Goal: Task Accomplishment & Management: Use online tool/utility

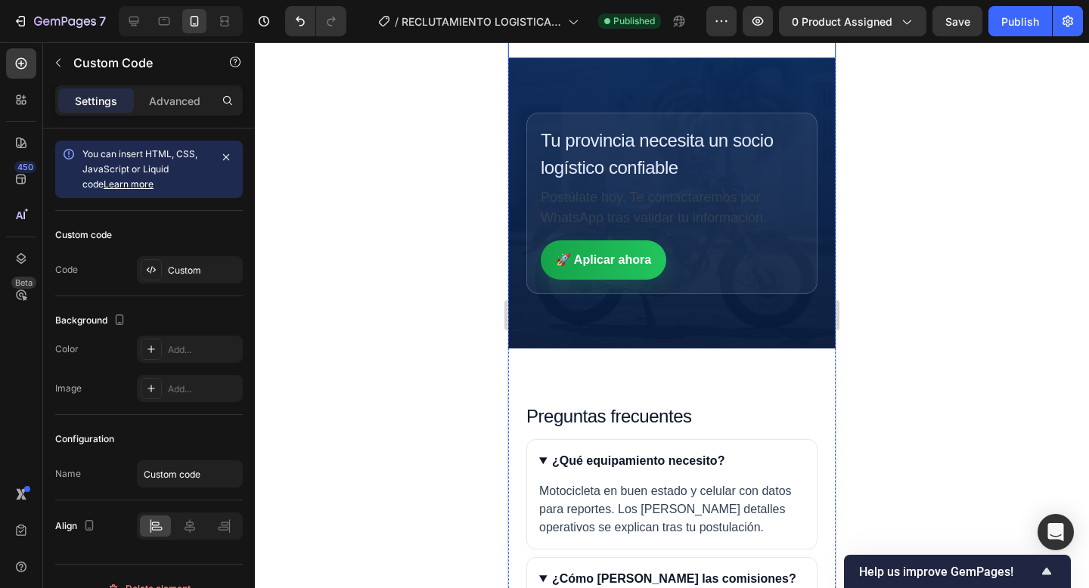
scroll to position [2888, 0]
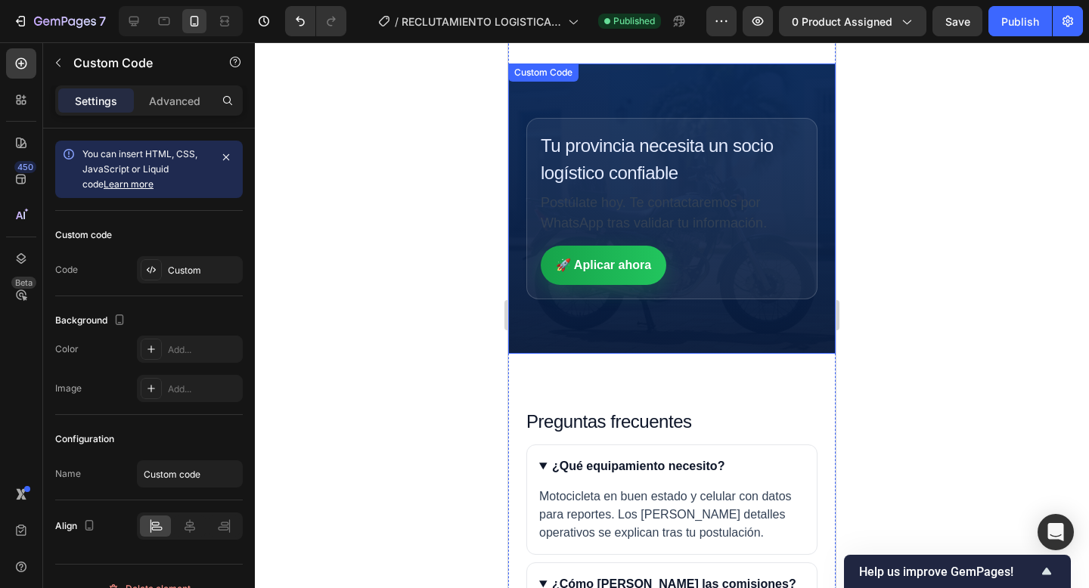
click at [744, 210] on p "Postúlate [DATE]. Te contactaremos por WhatsApp tras validar tu información." at bounding box center [672, 213] width 262 height 41
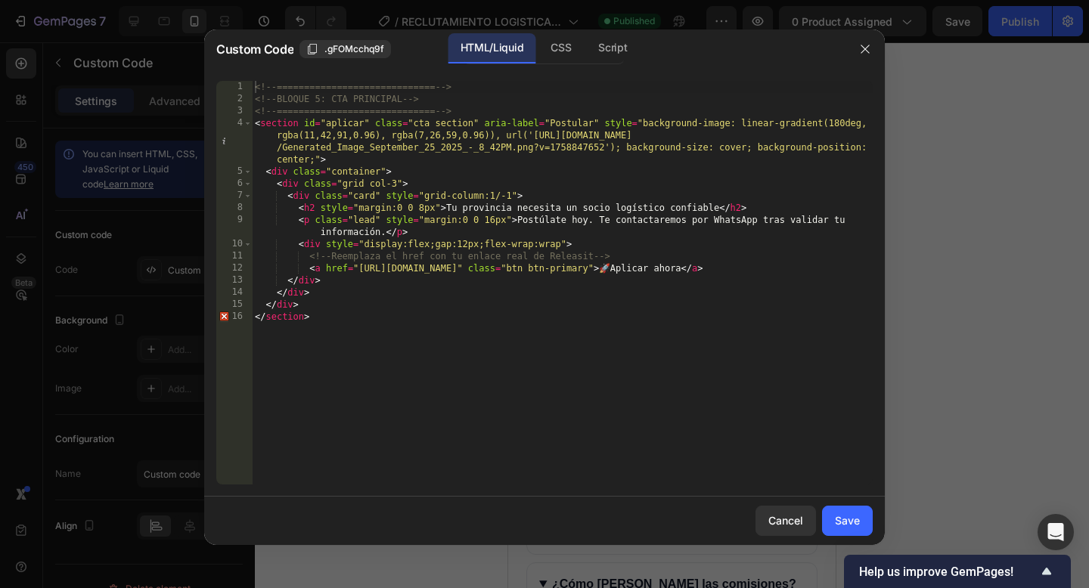
click at [571, 389] on div "<!-- ============================= --> <!-- BLOQUE 5: CTA PRINCIPAL --> <!-- ==…" at bounding box center [562, 295] width 621 height 428
type textarea "</div> </section>"
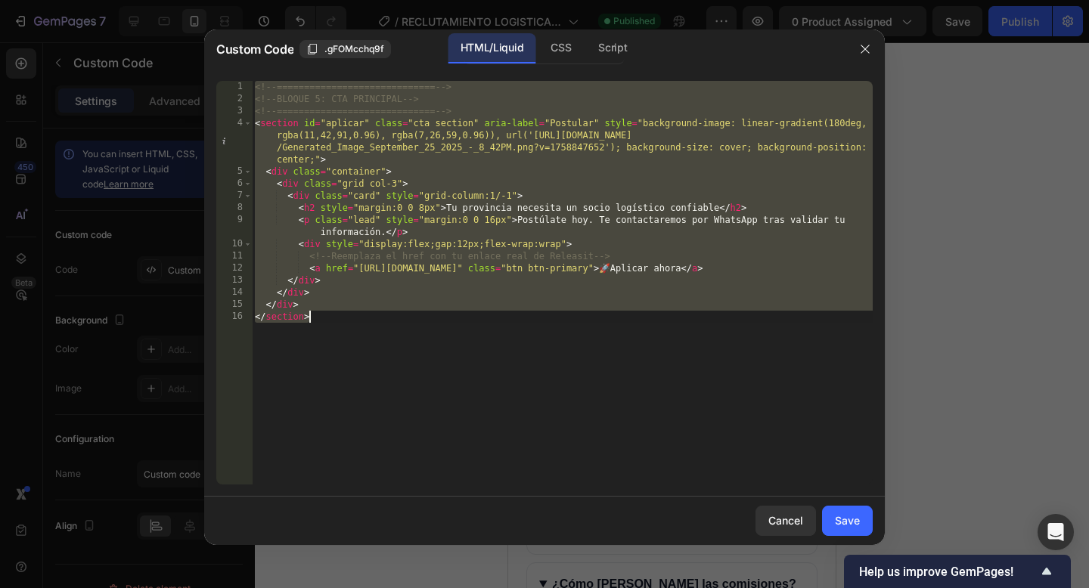
paste textarea
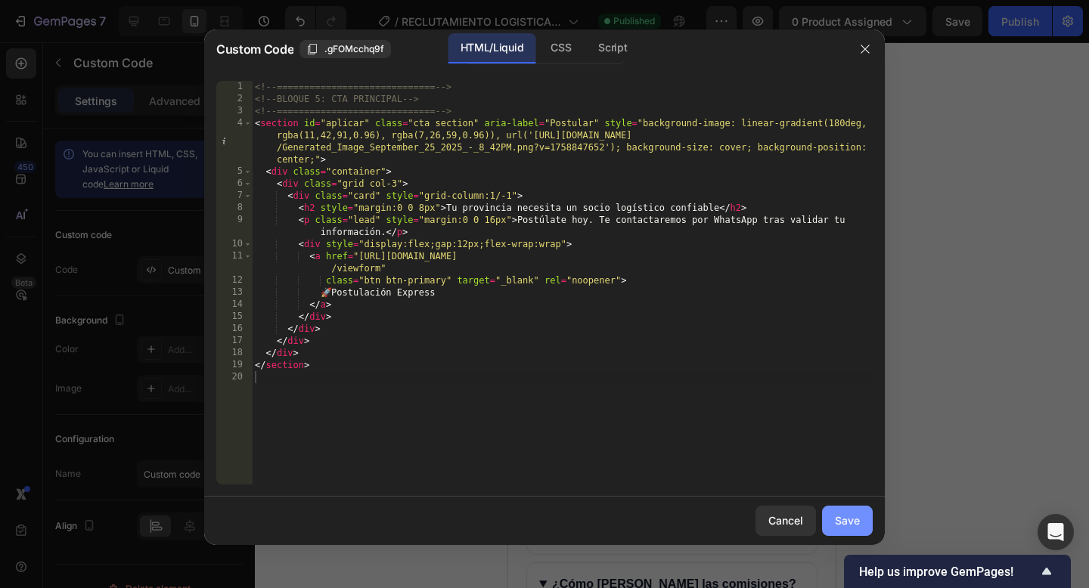
click at [848, 520] on div "Save" at bounding box center [847, 521] width 25 height 16
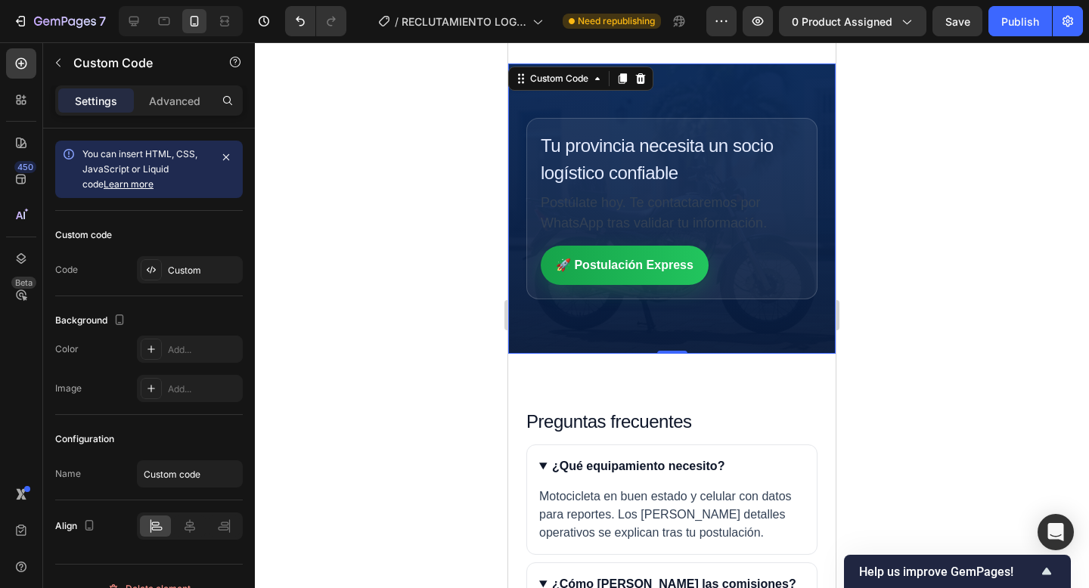
click at [672, 233] on p "Postúlate [DATE]. Te contactaremos por WhatsApp tras validar tu información." at bounding box center [672, 213] width 262 height 41
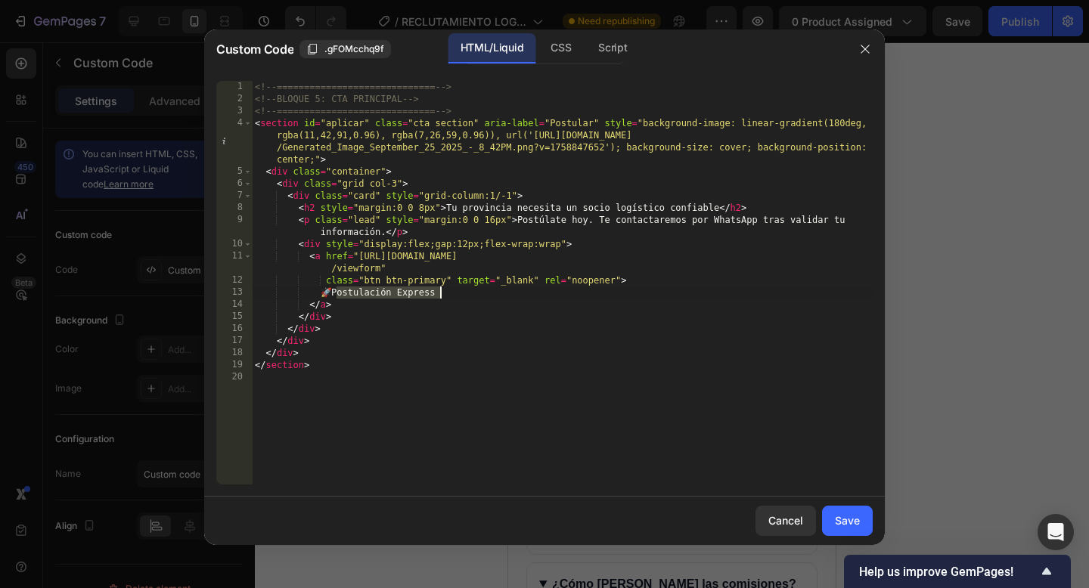
drag, startPoint x: 338, startPoint y: 293, endPoint x: 446, endPoint y: 295, distance: 107.4
click at [446, 295] on div "<!-- ============================= --> <!-- BLOQUE 5: CTA PRINCIPAL --> <!-- ==…" at bounding box center [562, 295] width 621 height 428
type textarea "🚀 Llena el formulario aquí"
click at [847, 525] on div "Save" at bounding box center [847, 521] width 25 height 16
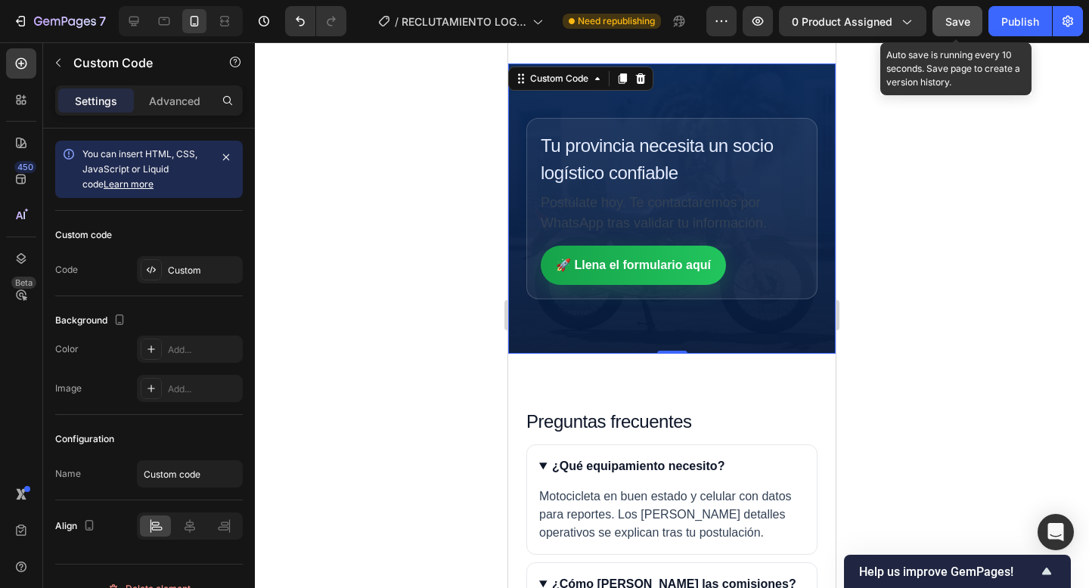
click at [955, 19] on span "Save" at bounding box center [958, 21] width 25 height 13
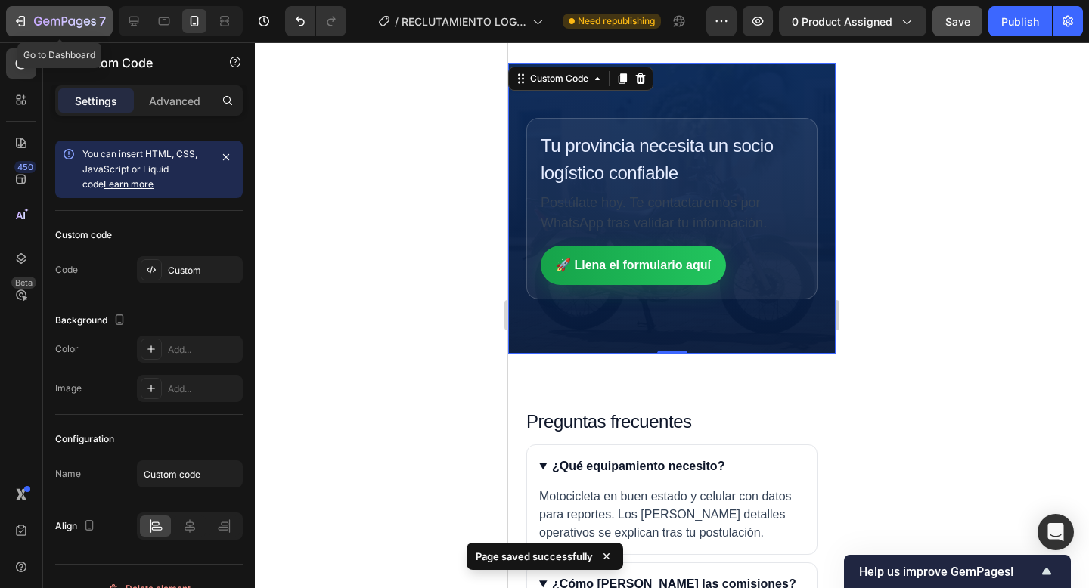
click at [17, 18] on icon "button" at bounding box center [20, 21] width 15 height 15
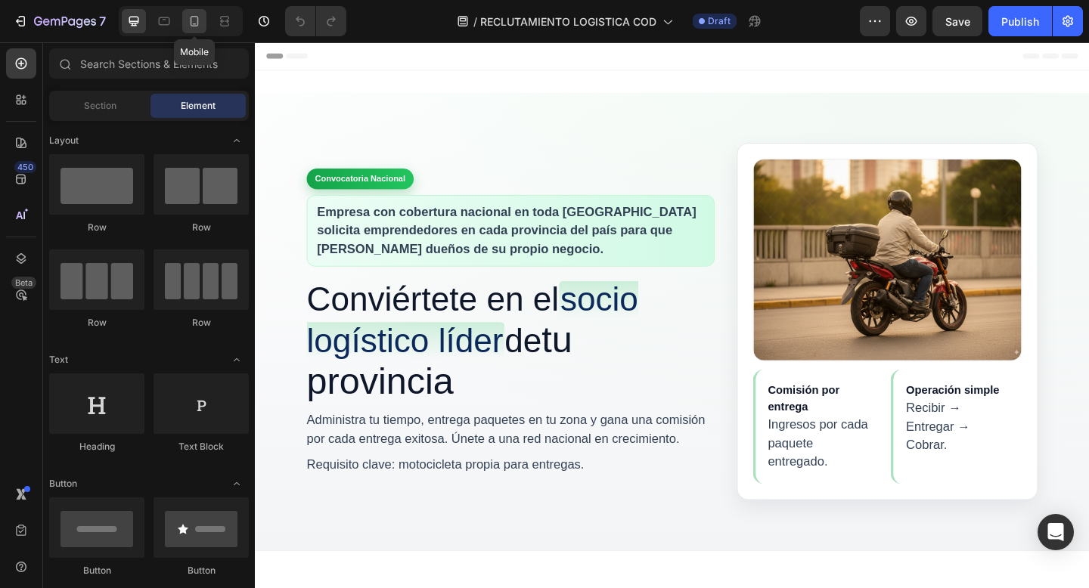
click at [199, 17] on icon at bounding box center [194, 21] width 15 height 15
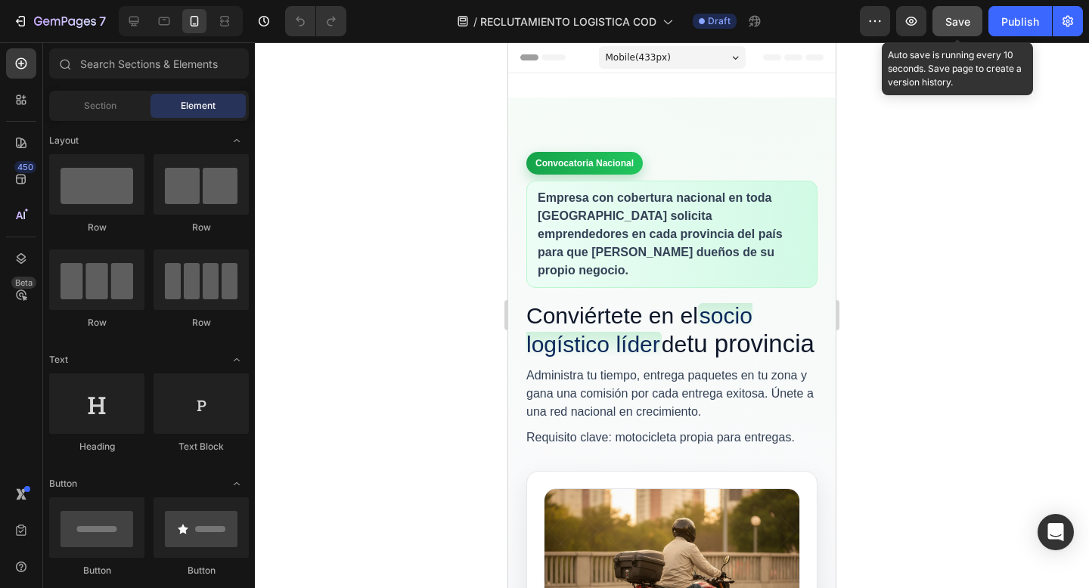
click at [958, 23] on span "Save" at bounding box center [958, 21] width 25 height 13
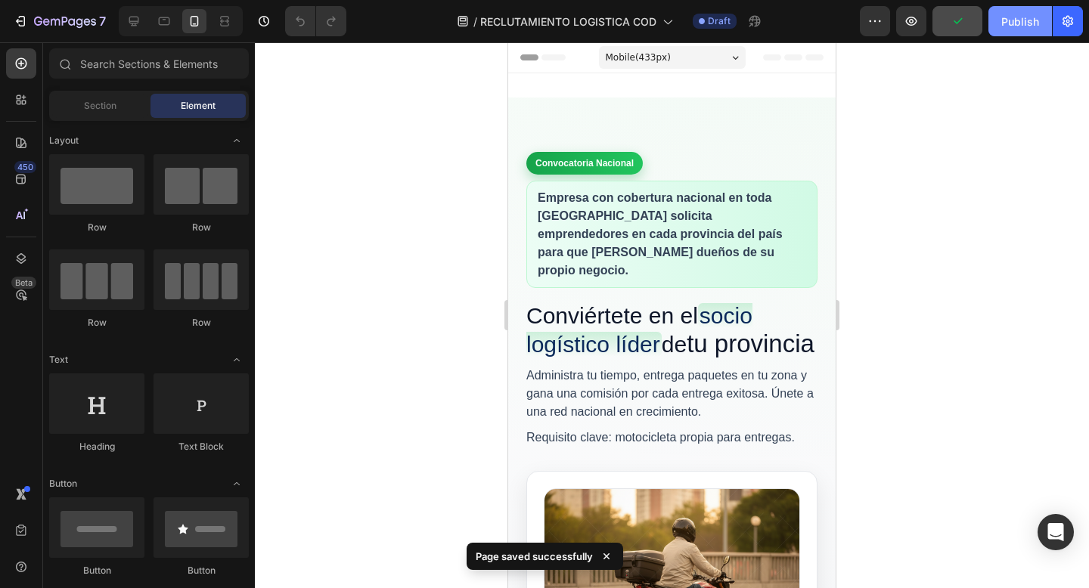
click at [1028, 21] on div "Publish" at bounding box center [1020, 22] width 38 height 16
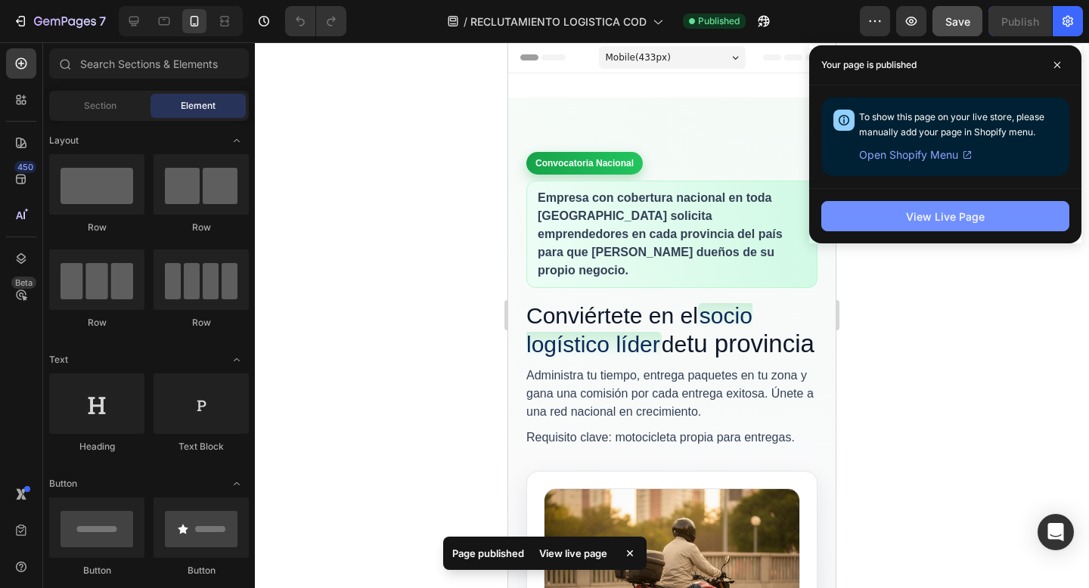
click at [986, 218] on button "View Live Page" at bounding box center [945, 216] width 248 height 30
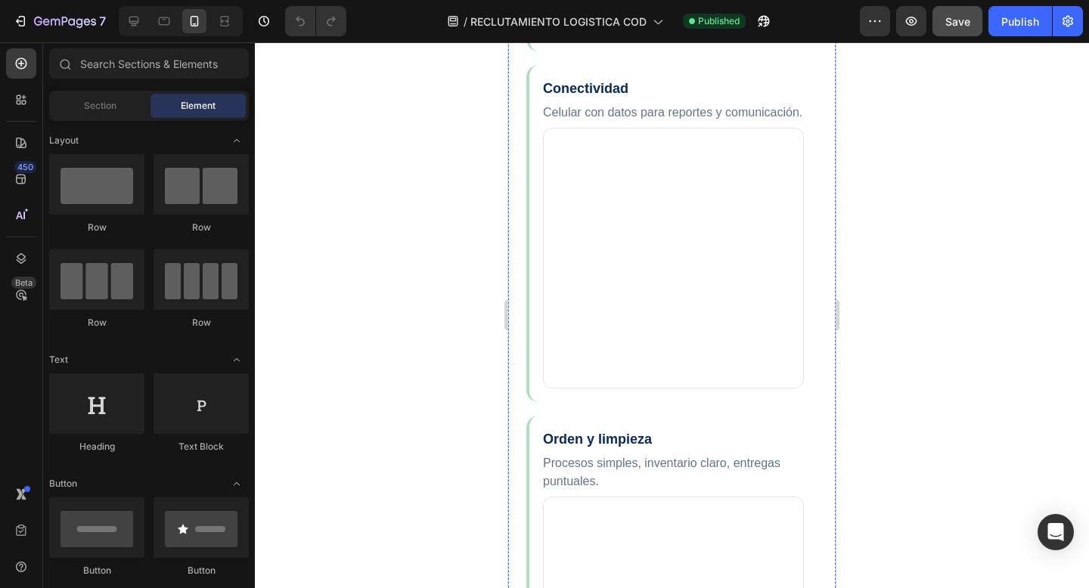
scroll to position [1641, 0]
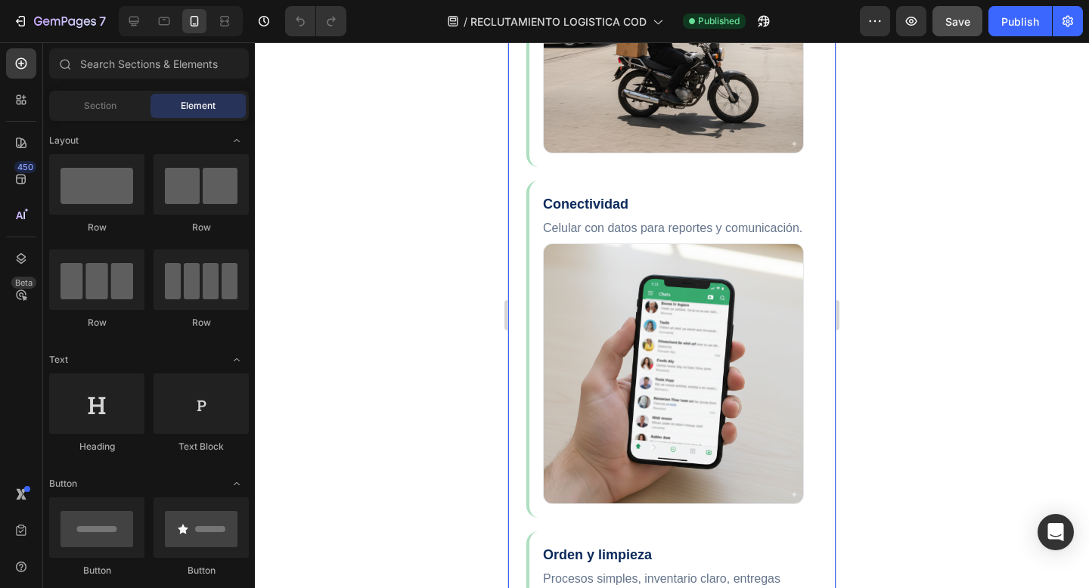
click at [688, 318] on img "Perfil requerido" at bounding box center [673, 374] width 261 height 261
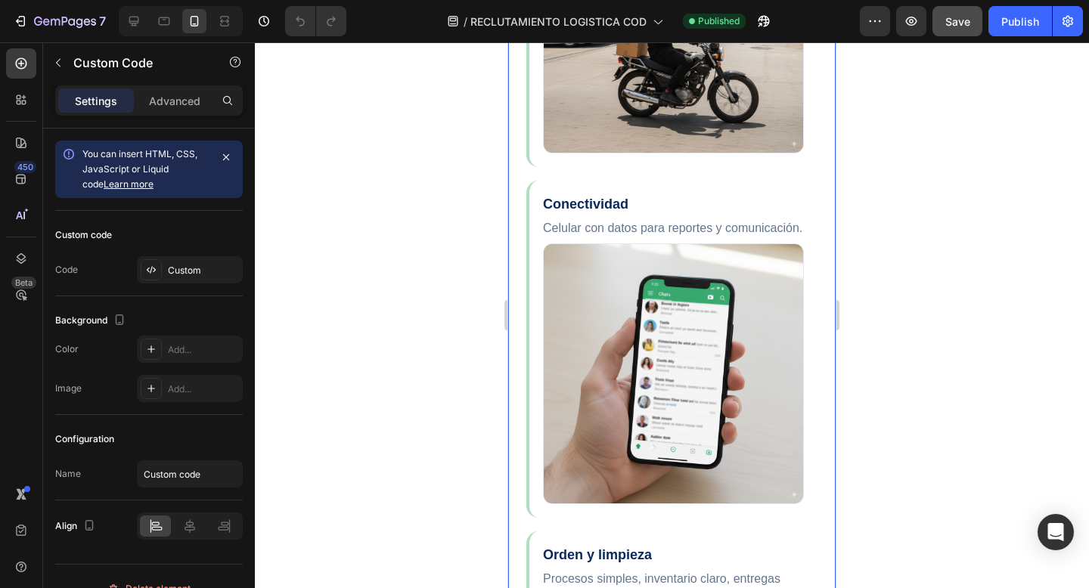
click at [688, 318] on img "Perfil requerido" at bounding box center [673, 374] width 261 height 261
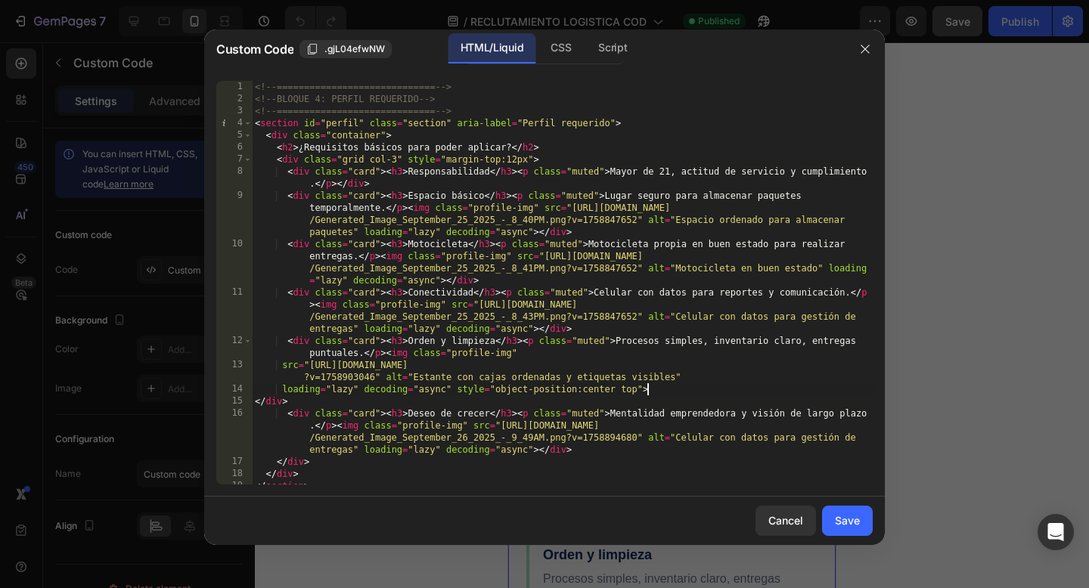
click at [685, 394] on div "<!-- ============================= --> <!-- BLOQUE 4: PERFIL REQUERIDO --> <!--…" at bounding box center [562, 295] width 621 height 428
type textarea "</div> </section>"
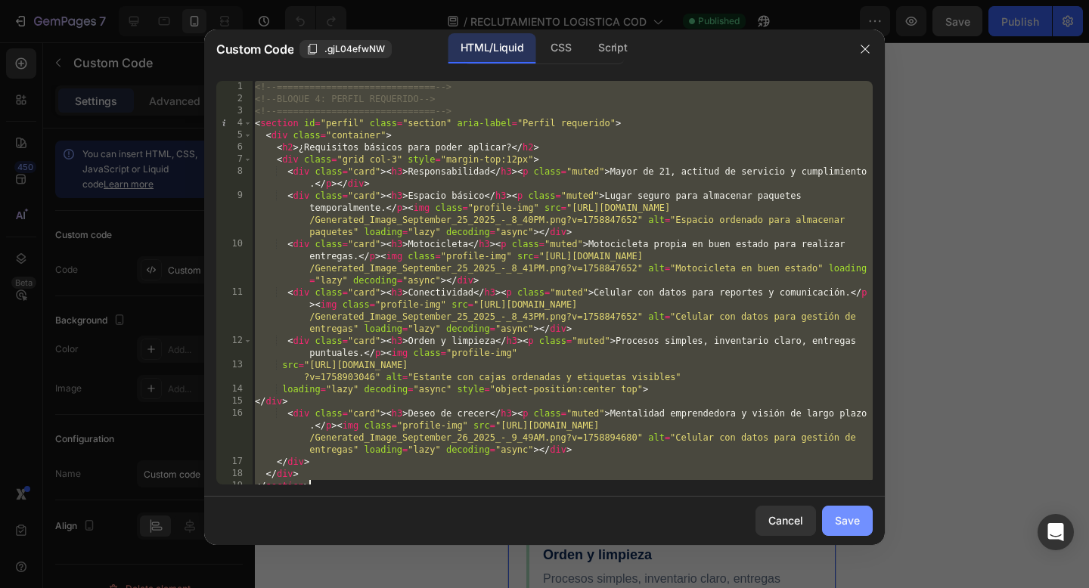
click at [841, 518] on div "Save" at bounding box center [847, 521] width 25 height 16
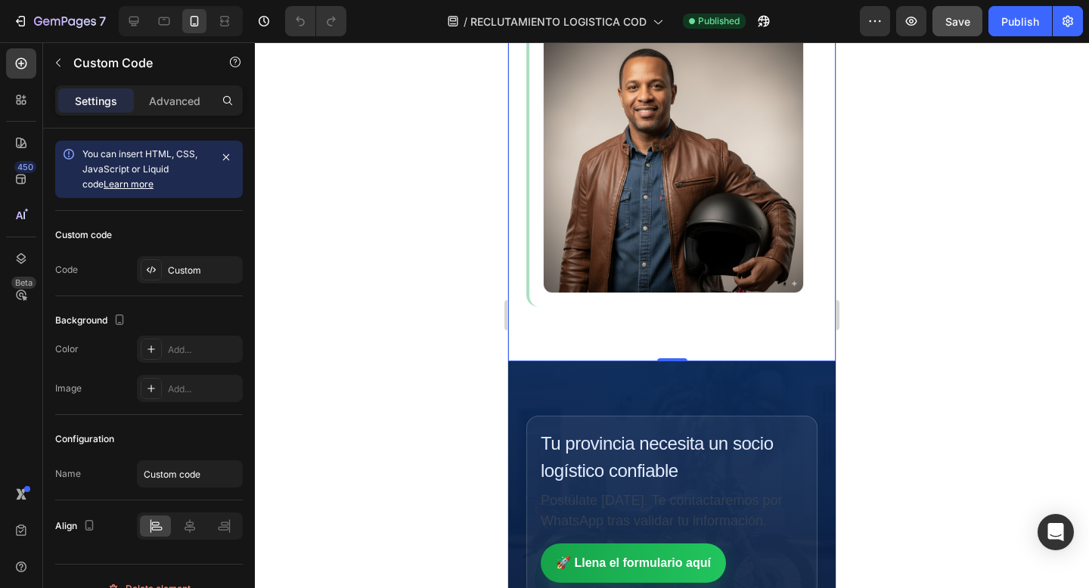
scroll to position [2588, 0]
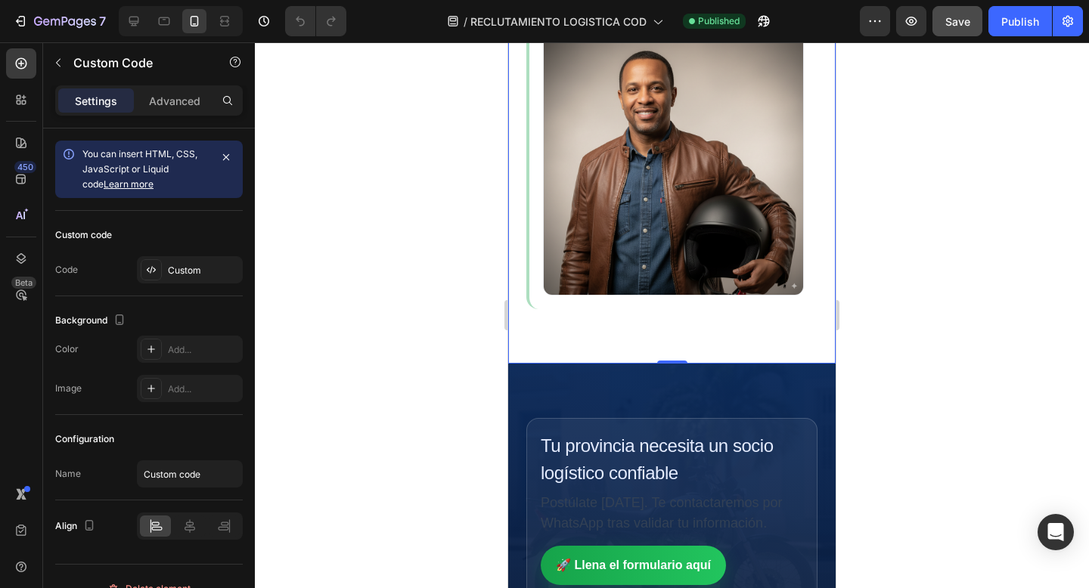
click at [710, 254] on img "Perfil requerido" at bounding box center [673, 165] width 261 height 261
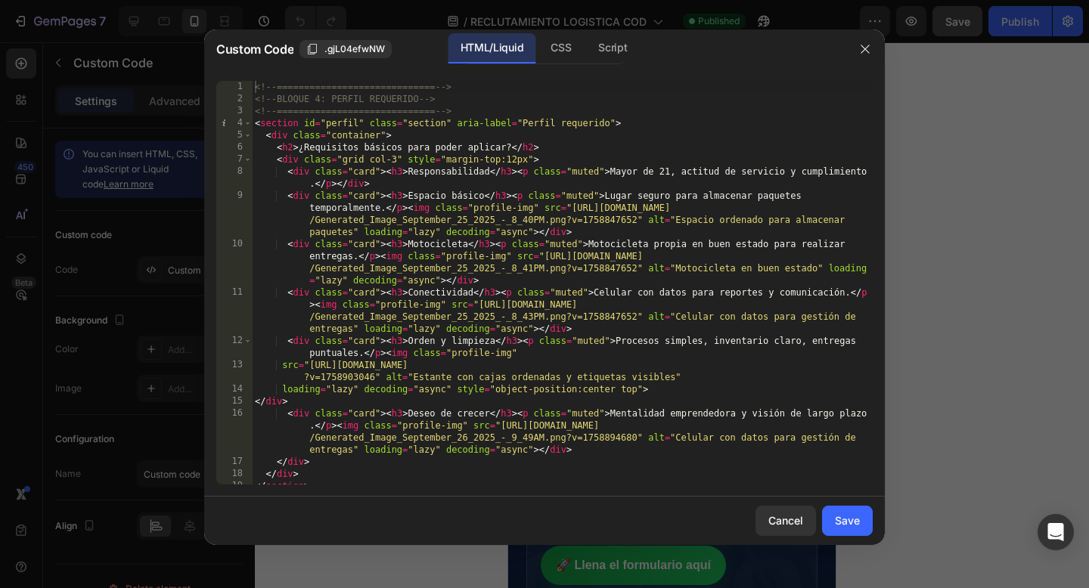
click at [715, 238] on div "<!-- ============================= --> <!-- BLOQUE 4: PERFIL REQUERIDO --> <!--…" at bounding box center [562, 295] width 621 height 428
type textarea "</div> </section>"
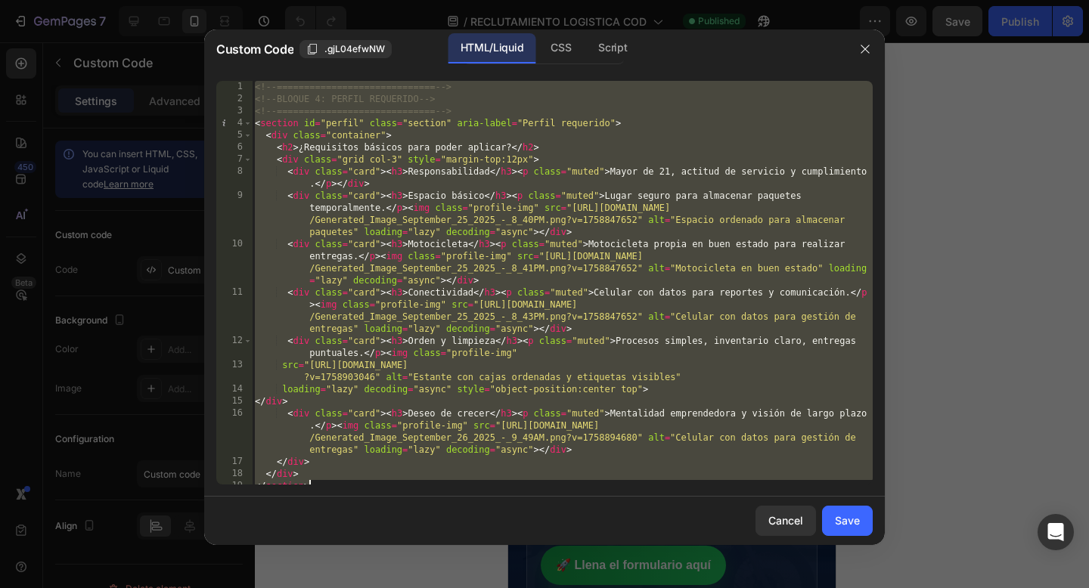
paste textarea
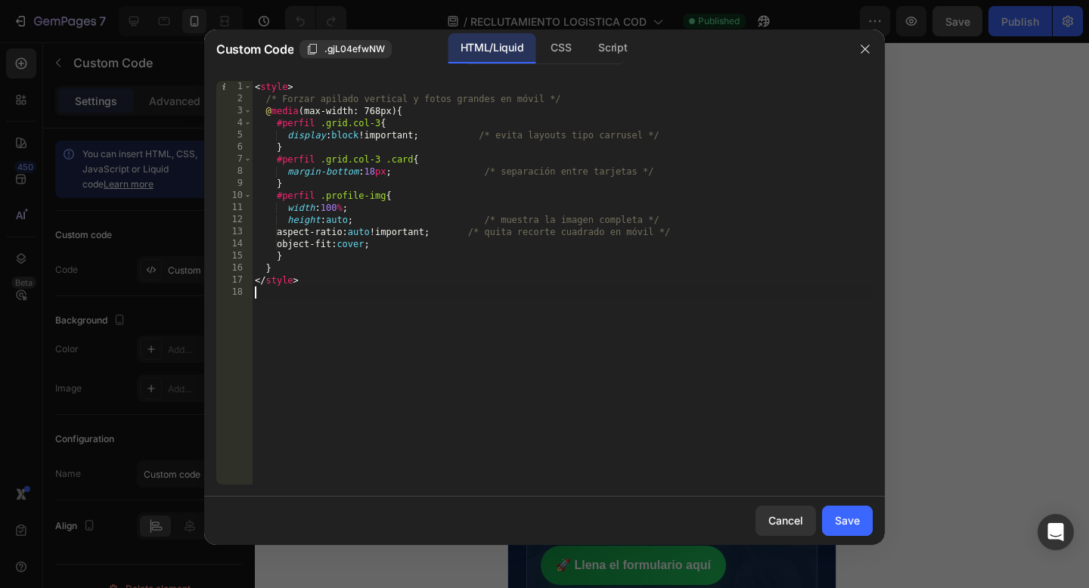
click at [507, 354] on div "< style > /* Forzar apilado vertical y fotos grandes en móvil */ @ media (max-w…" at bounding box center [562, 295] width 621 height 428
click at [424, 373] on div "< style > /* Forzar apilado vertical y fotos grandes en móvil */ @ media (max-w…" at bounding box center [562, 295] width 621 height 428
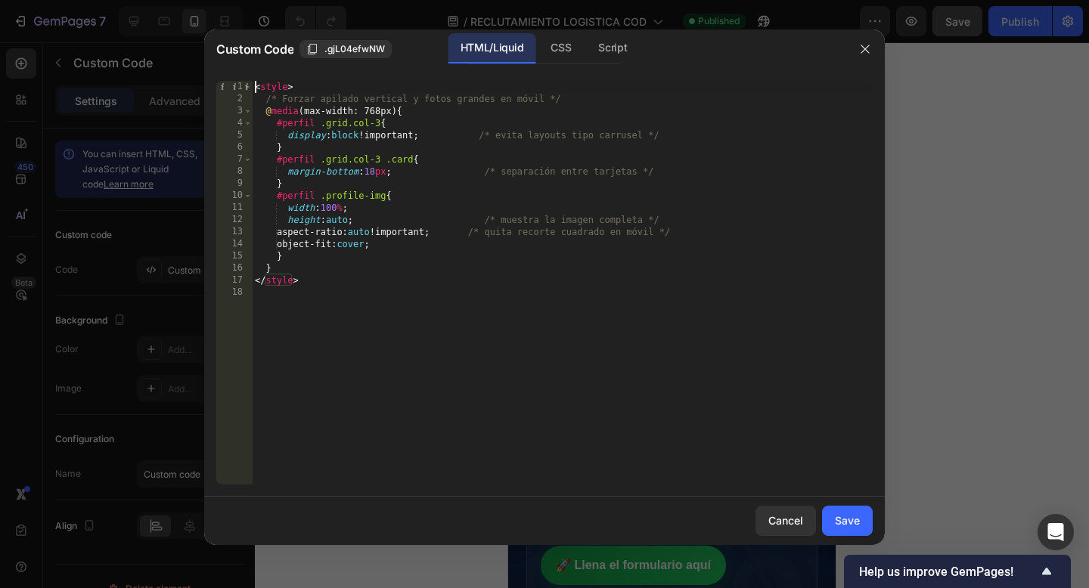
type textarea "</style>"
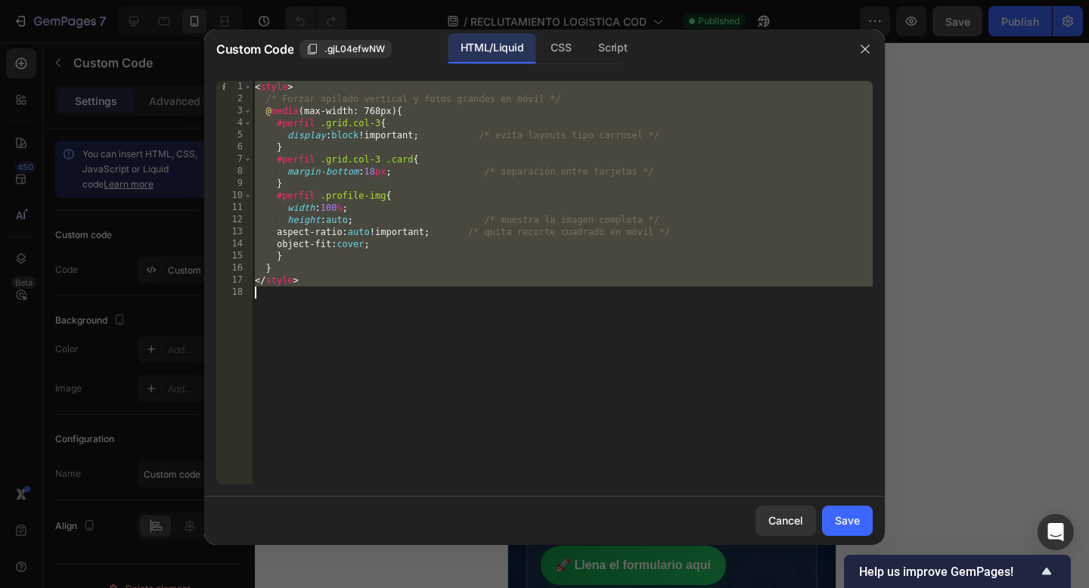
paste textarea
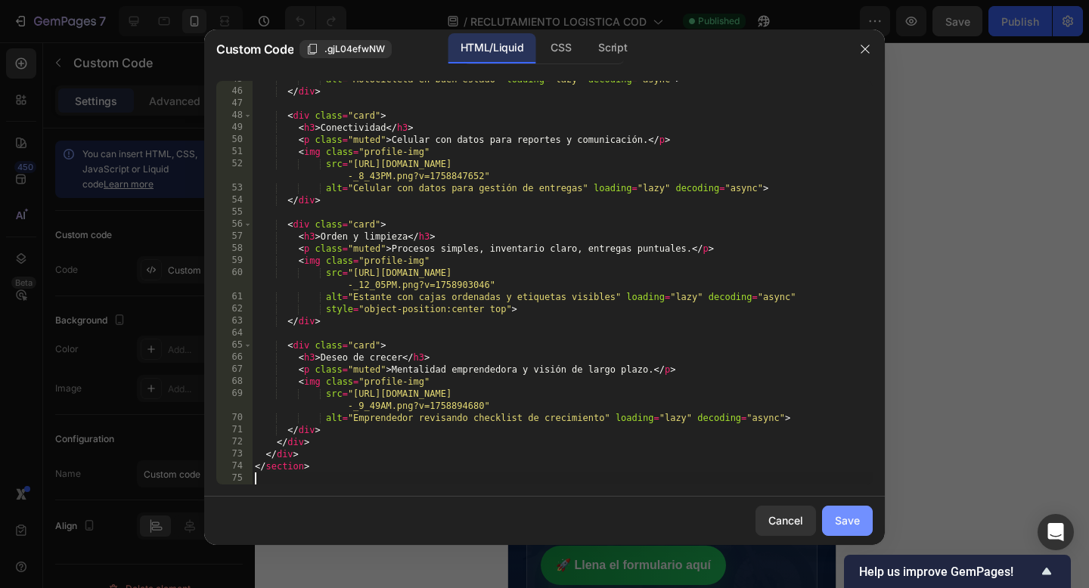
click at [848, 521] on div "Save" at bounding box center [847, 521] width 25 height 16
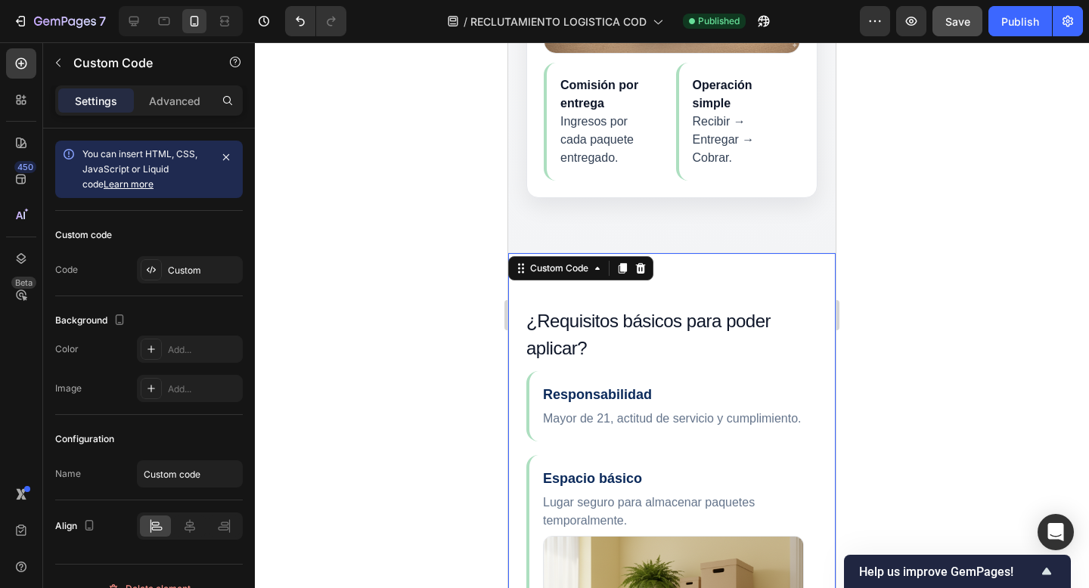
scroll to position [634, 0]
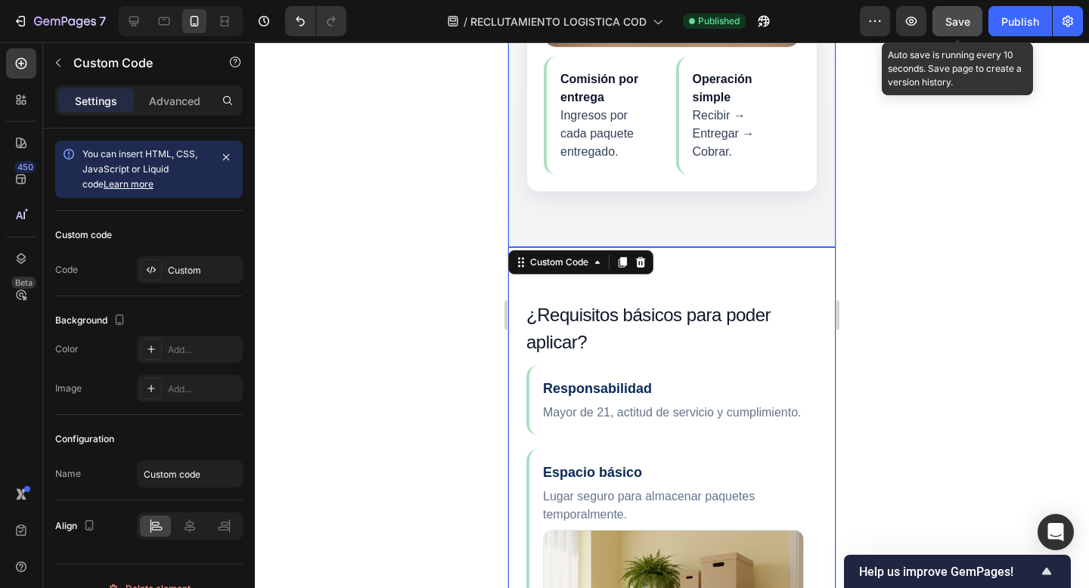
click at [958, 17] on span "Save" at bounding box center [958, 21] width 25 height 13
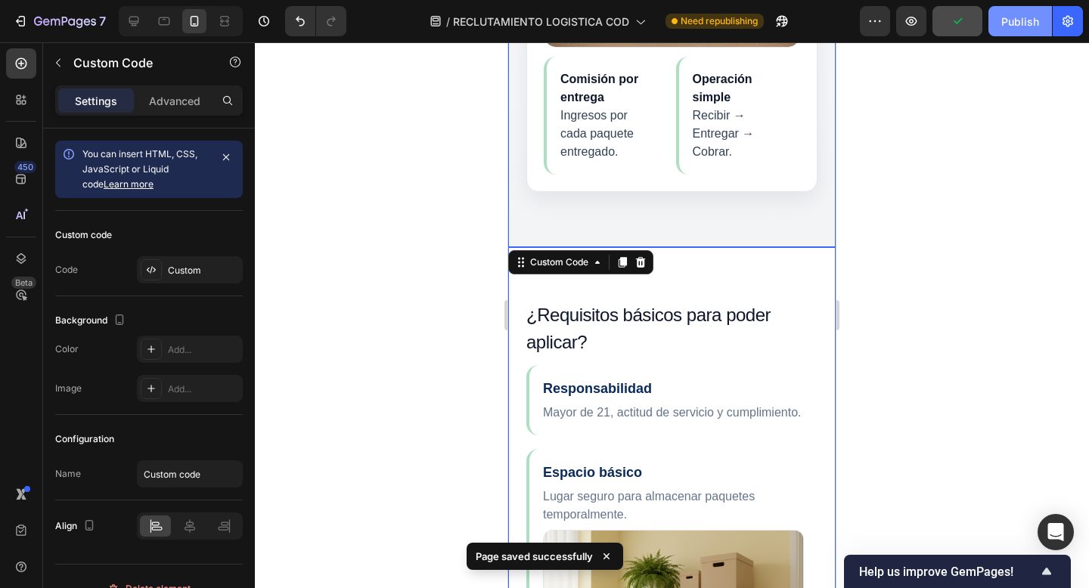
click at [1017, 20] on div "Publish" at bounding box center [1020, 22] width 38 height 16
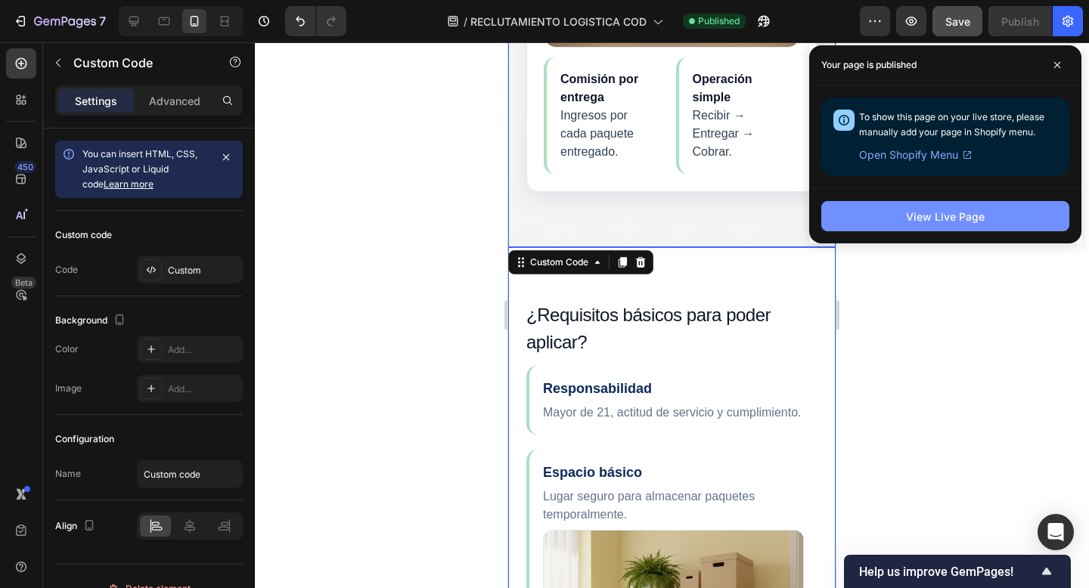
click at [950, 214] on div "View Live Page" at bounding box center [945, 217] width 79 height 16
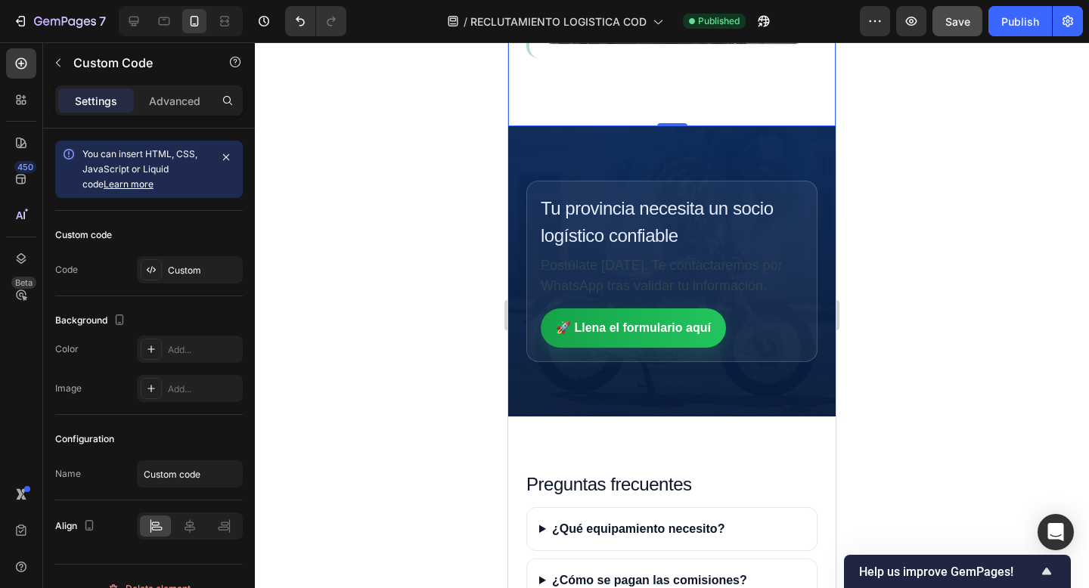
scroll to position [2822, 0]
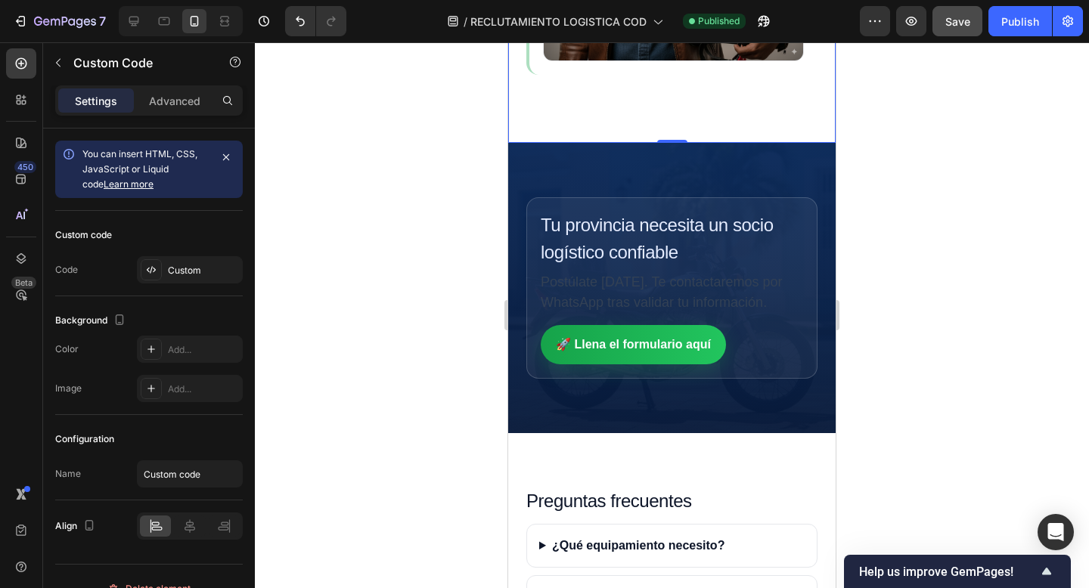
click at [778, 200] on div "Tu provincia necesita un socio logístico confiable Postúlate [DATE]. Te contact…" at bounding box center [672, 288] width 328 height 218
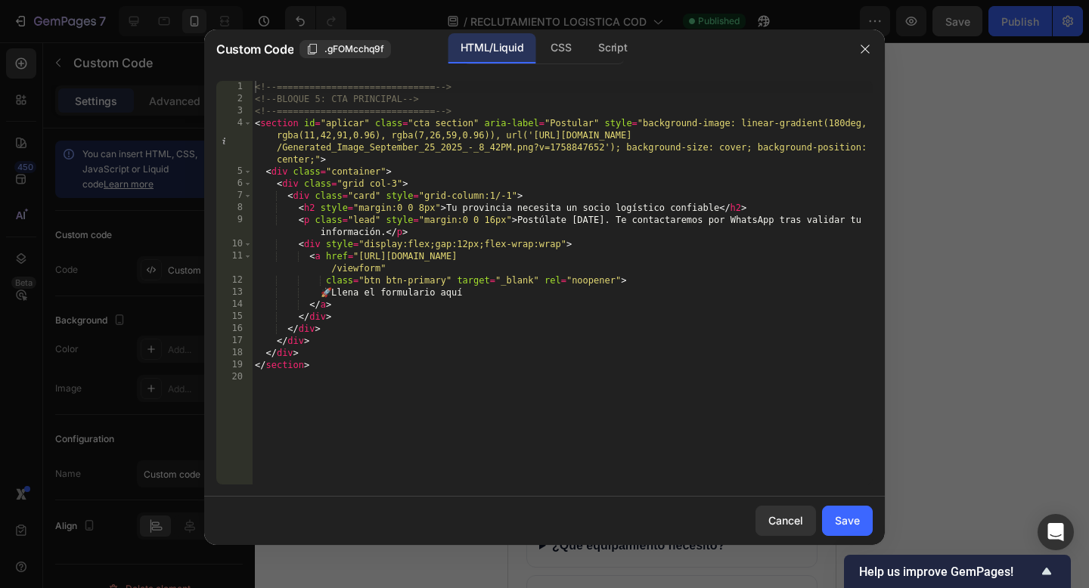
click at [548, 384] on div "<!-- ============================= --> <!-- BLOQUE 5: CTA PRINCIPAL --> <!-- ==…" at bounding box center [562, 295] width 621 height 428
type textarea "</section>"
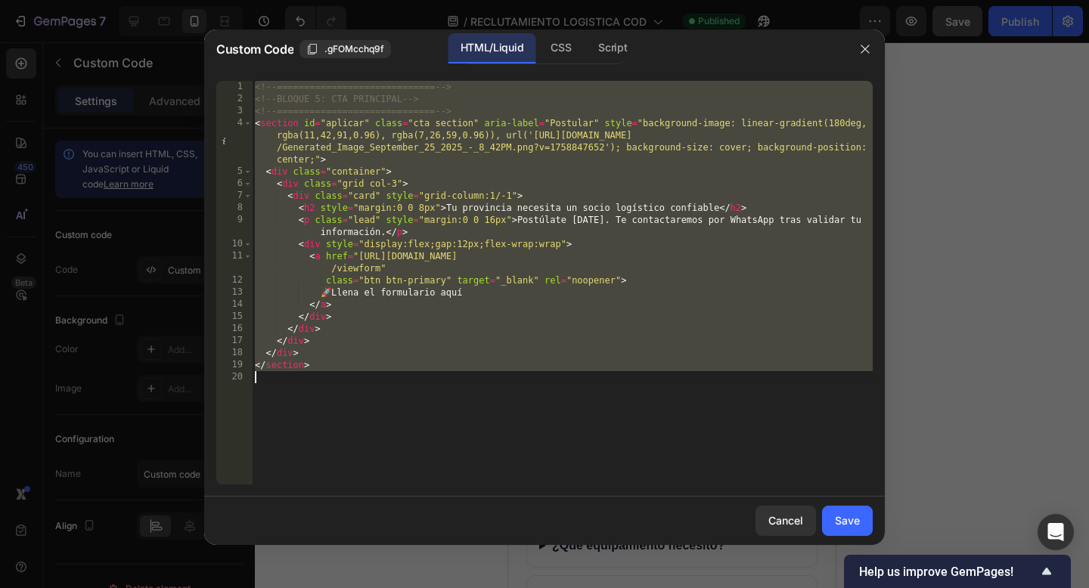
paste textarea
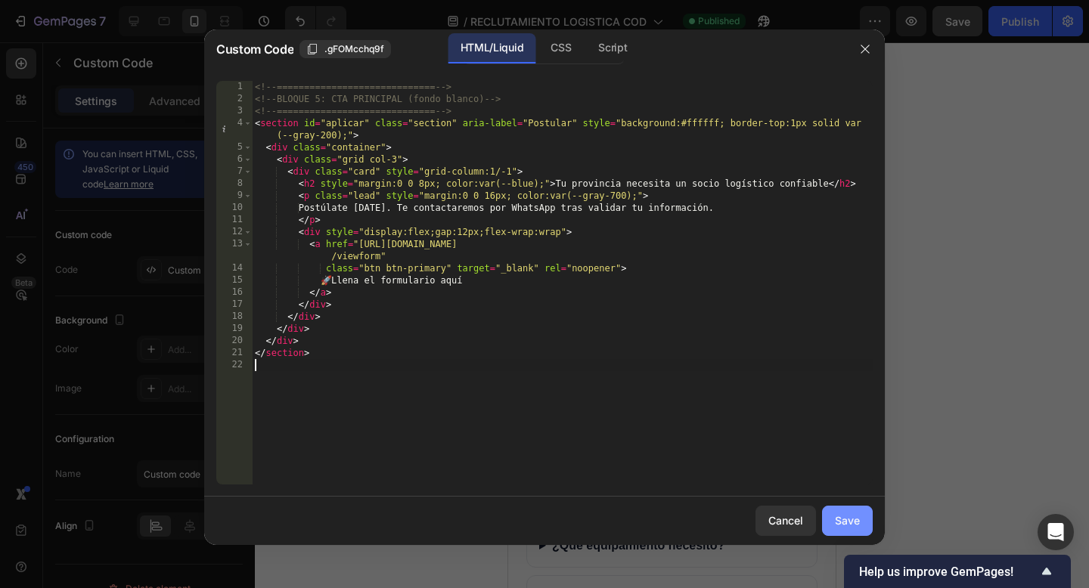
click at [852, 522] on div "Save" at bounding box center [847, 521] width 25 height 16
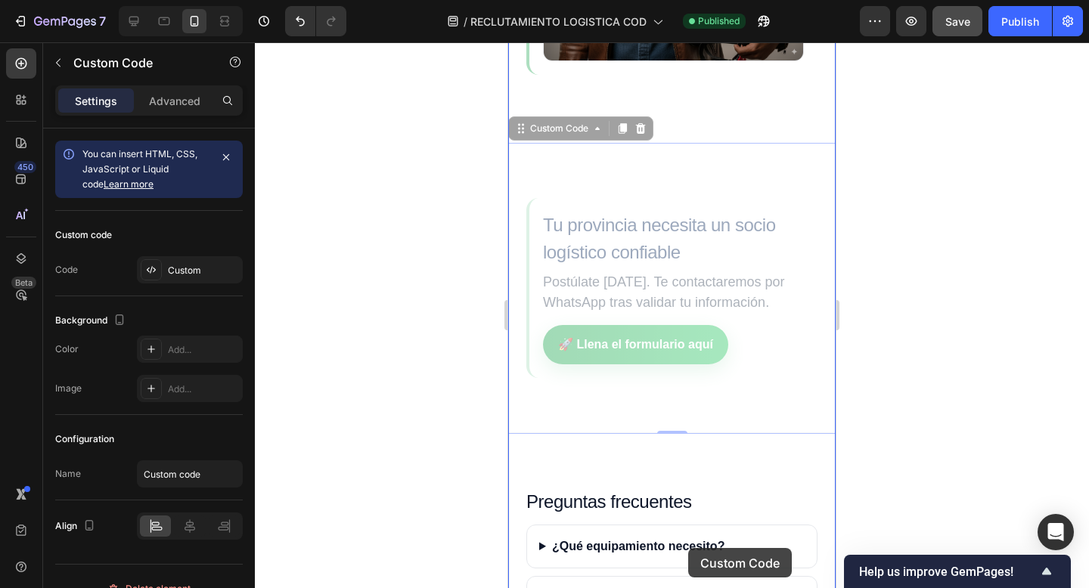
scroll to position [2865, 0]
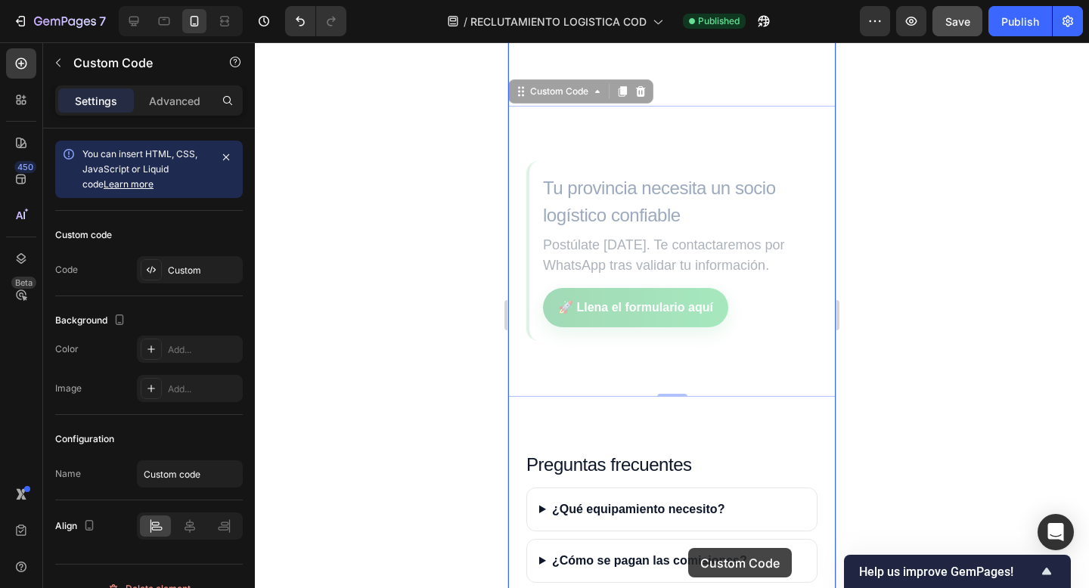
drag, startPoint x: 691, startPoint y: 191, endPoint x: 688, endPoint y: 548, distance: 357.8
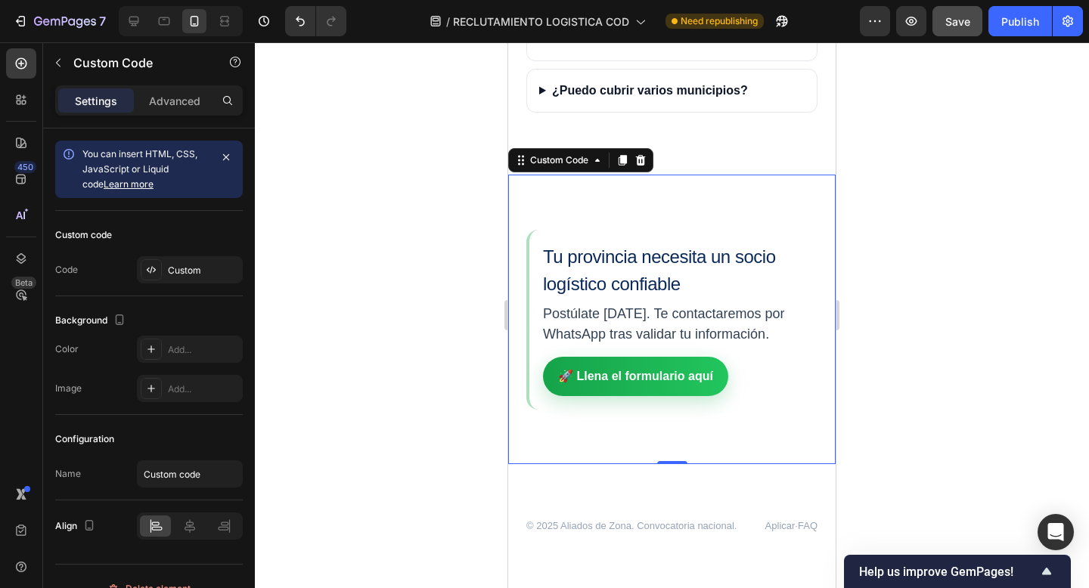
scroll to position [3168, 0]
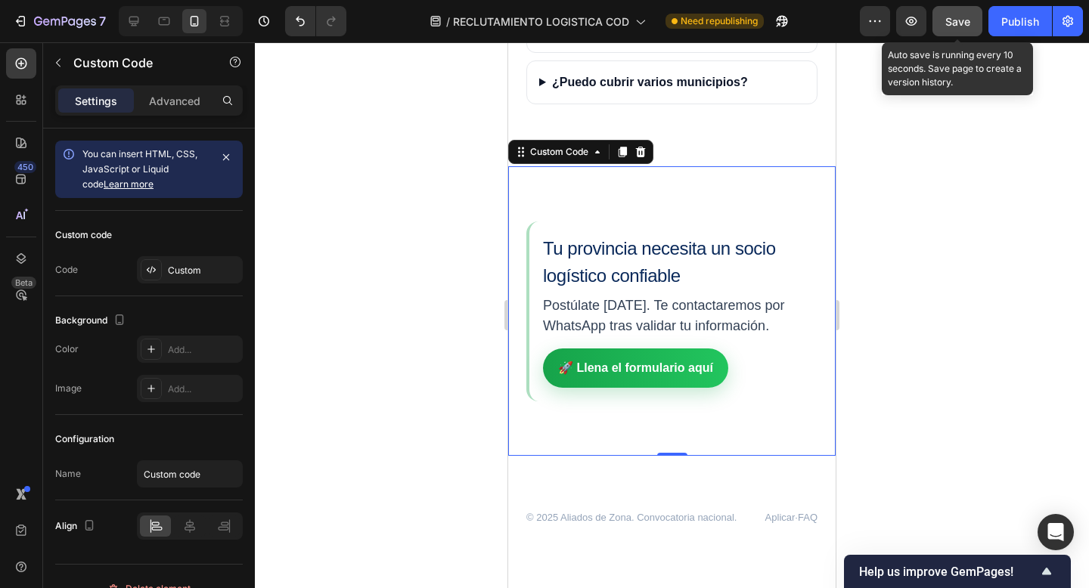
click at [944, 17] on button "Save" at bounding box center [958, 21] width 50 height 30
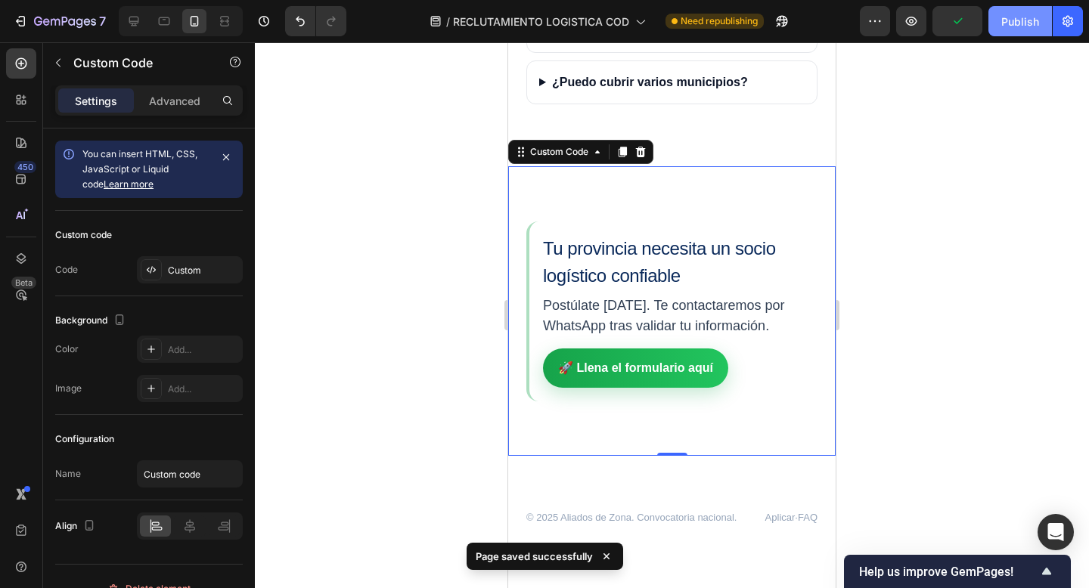
click at [1013, 24] on div "Publish" at bounding box center [1020, 22] width 38 height 16
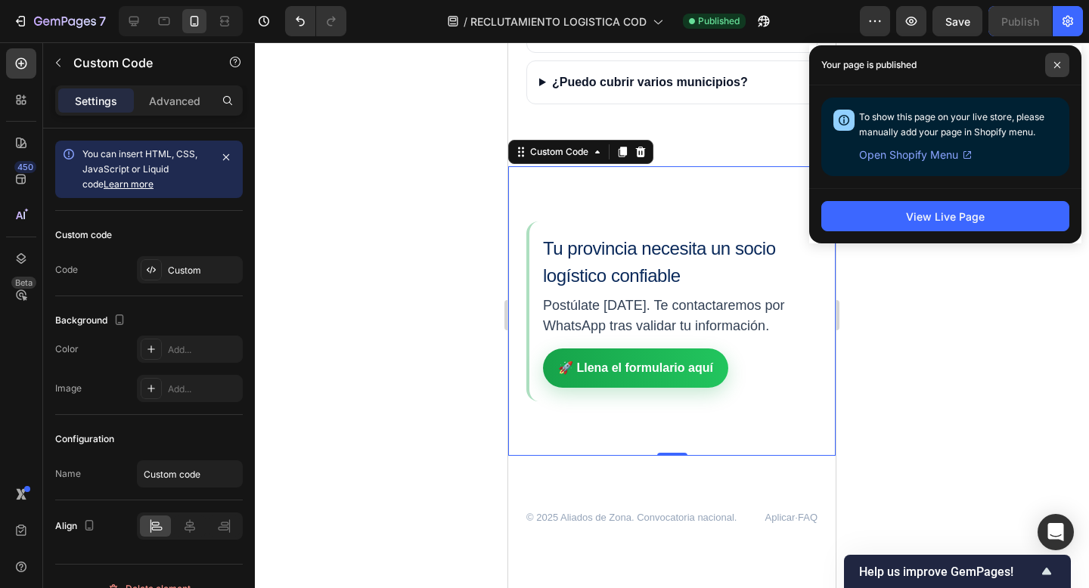
click at [1059, 66] on icon at bounding box center [1058, 65] width 8 height 8
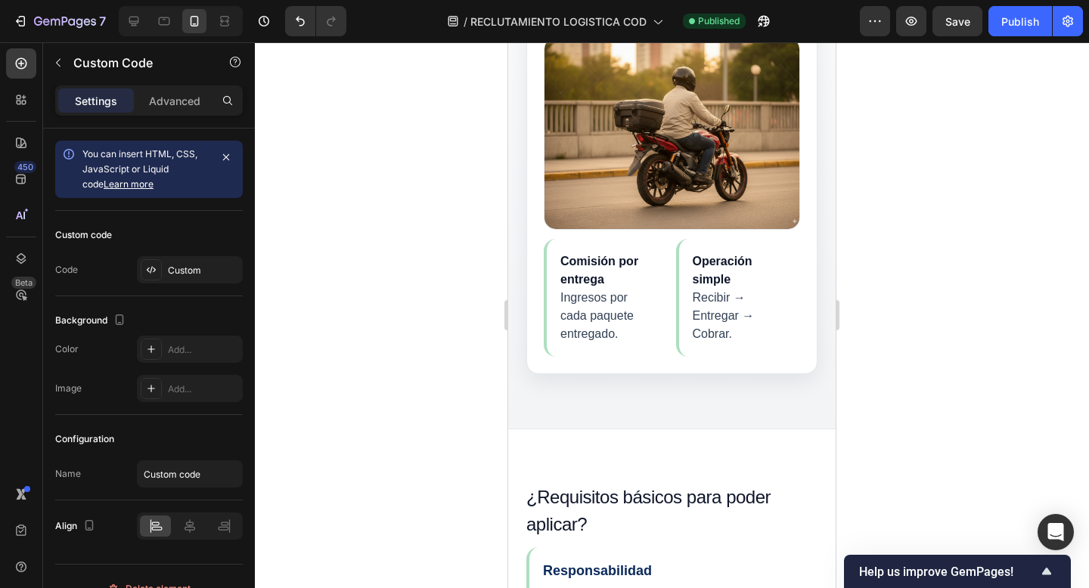
scroll to position [0, 0]
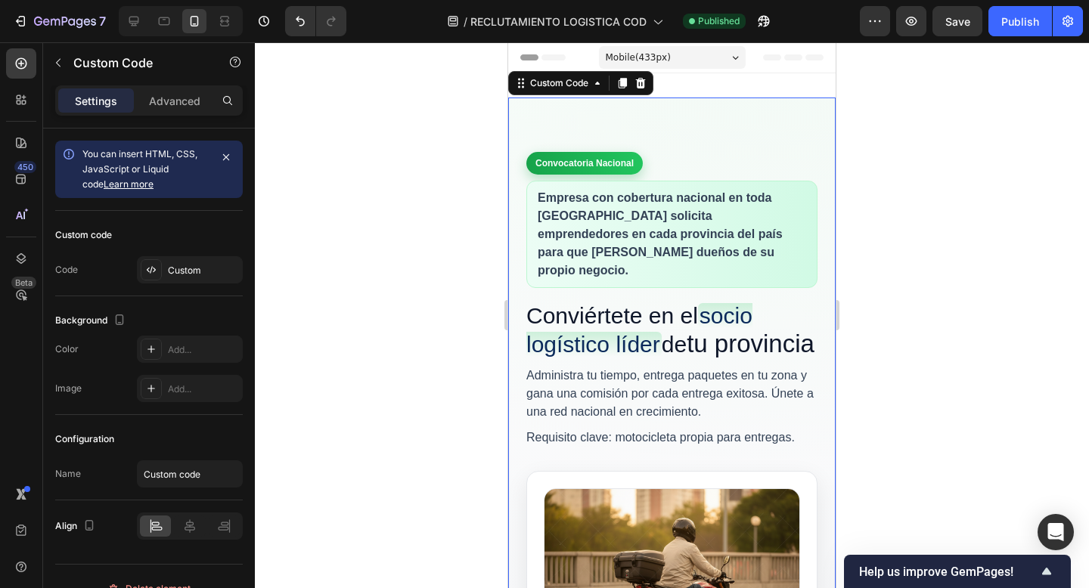
click at [719, 270] on div "Convocatoria Nacional Empresa con cobertura nacional en toda [GEOGRAPHIC_DATA] …" at bounding box center [671, 299] width 291 height 295
click at [623, 82] on icon at bounding box center [623, 83] width 8 height 11
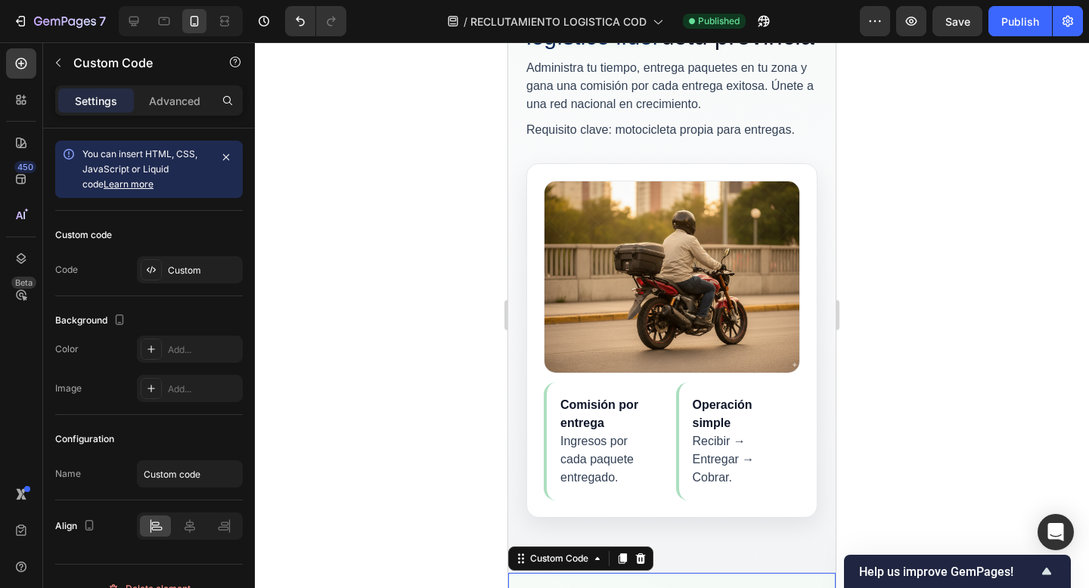
scroll to position [240, 0]
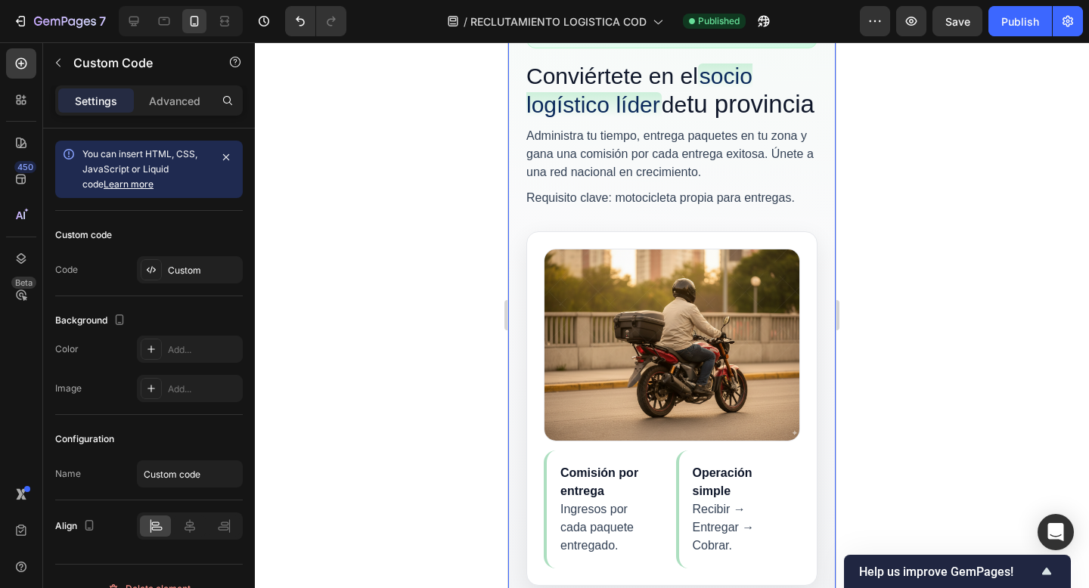
click at [671, 253] on div "Comisión por entrega Ingresos por cada paquete entregado. Operación simple Reci…" at bounding box center [671, 408] width 291 height 354
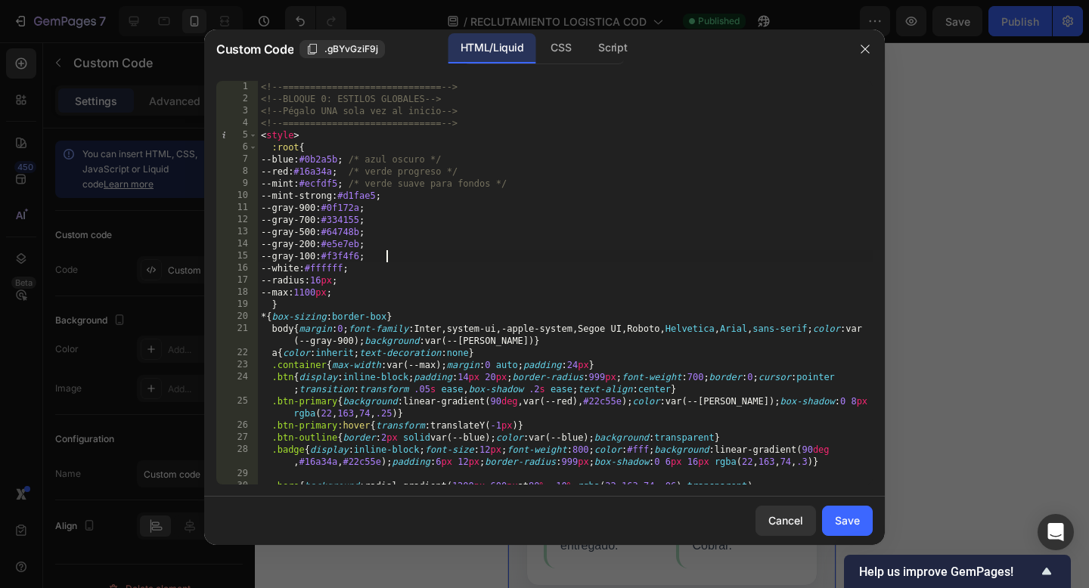
click at [671, 253] on div "<!-- ============================= --> <!-- BLOQUE 0: ESTILOS GLOBALES --> <!--…" at bounding box center [565, 301] width 615 height 440
type textarea "</section>"
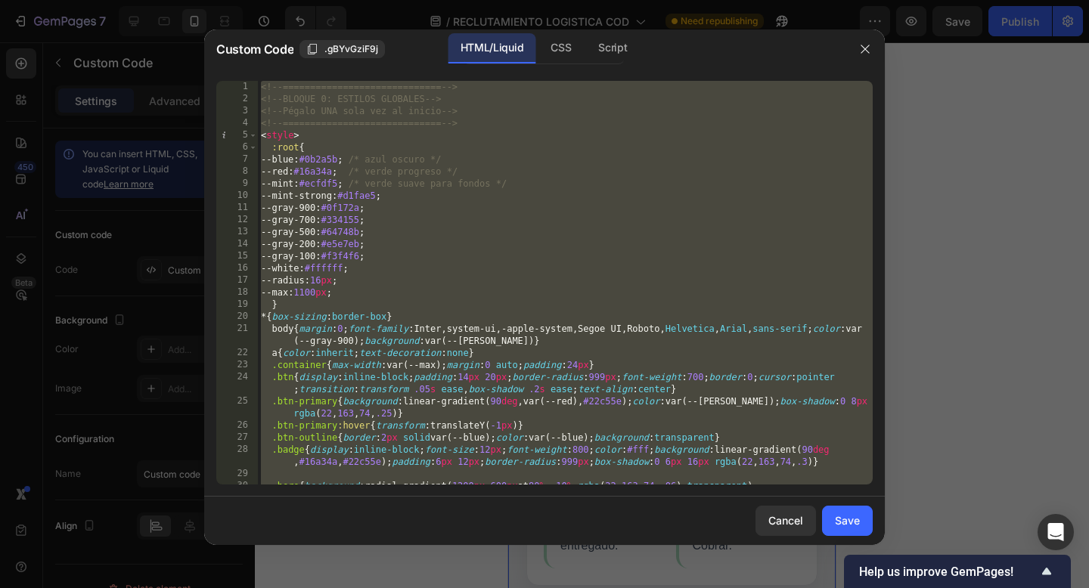
paste textarea
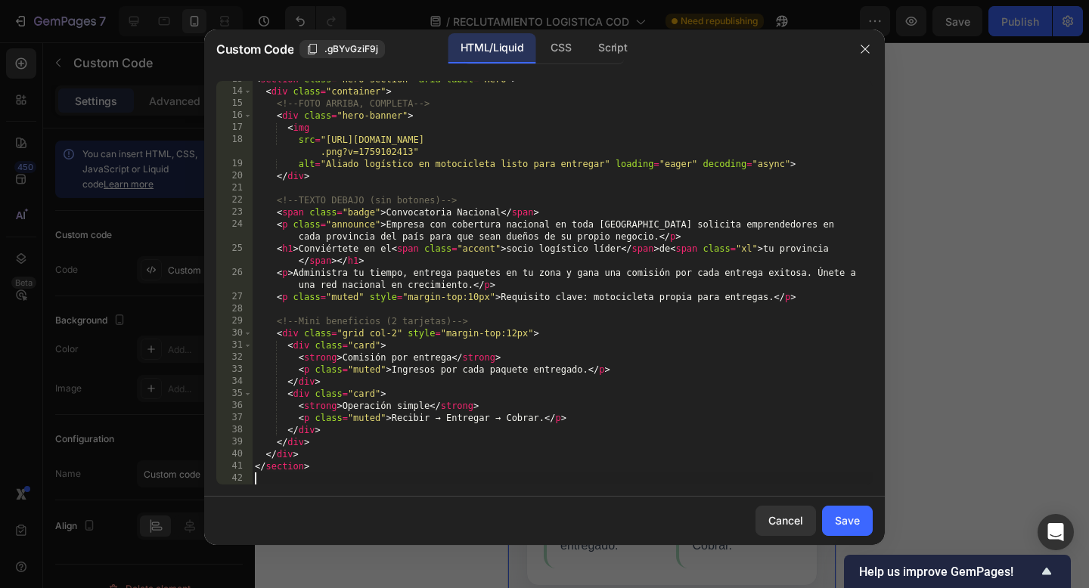
scroll to position [153, 0]
click at [853, 518] on div "Save" at bounding box center [847, 521] width 25 height 16
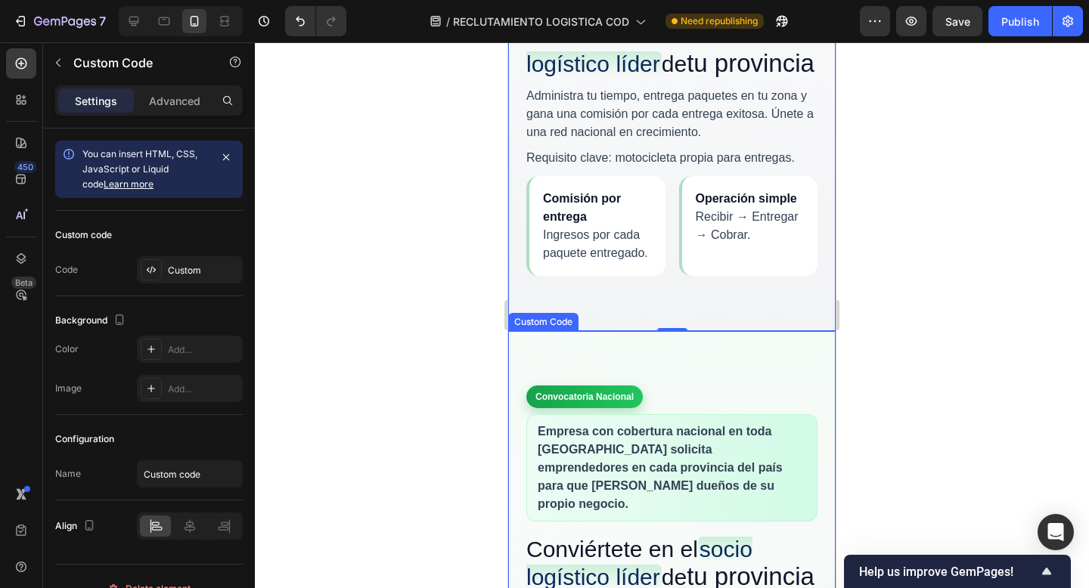
scroll to position [631, 0]
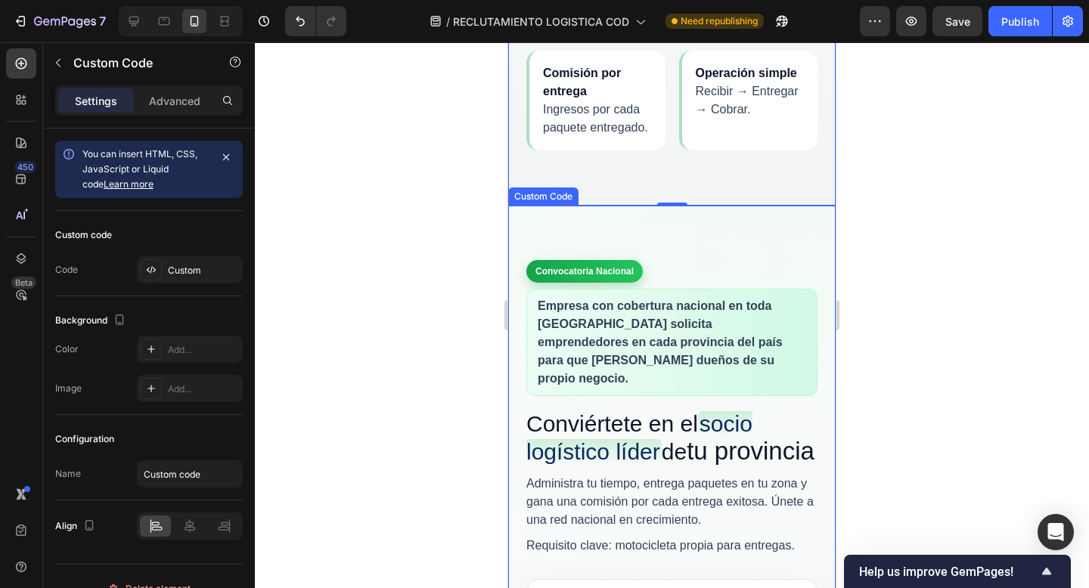
click at [753, 398] on div "Convocatoria Nacional Empresa con cobertura nacional en toda [GEOGRAPHIC_DATA] …" at bounding box center [671, 407] width 291 height 295
click at [642, 197] on icon at bounding box center [641, 191] width 10 height 11
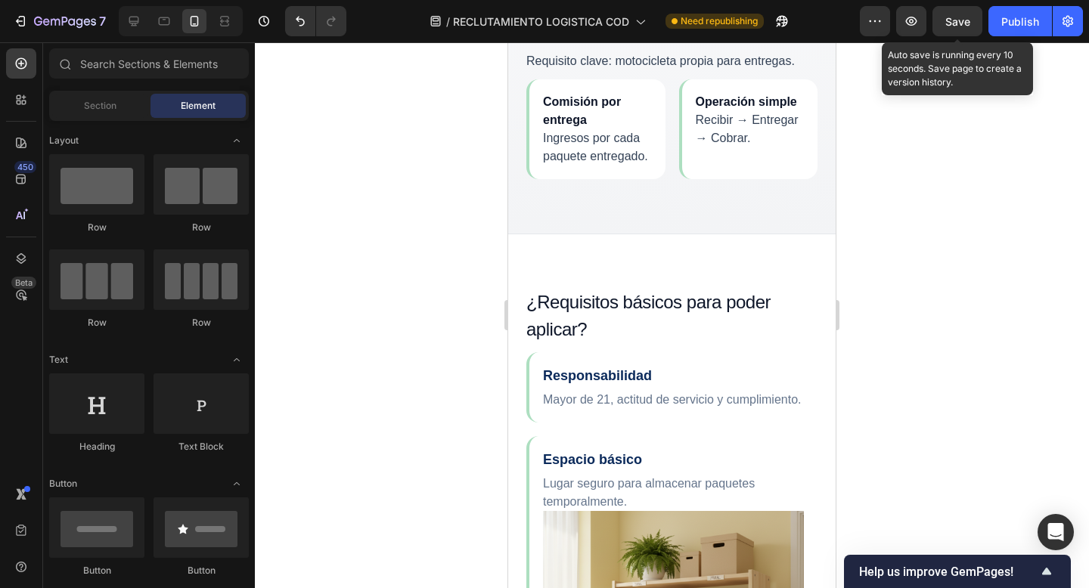
click at [954, 16] on span "Save" at bounding box center [958, 21] width 25 height 13
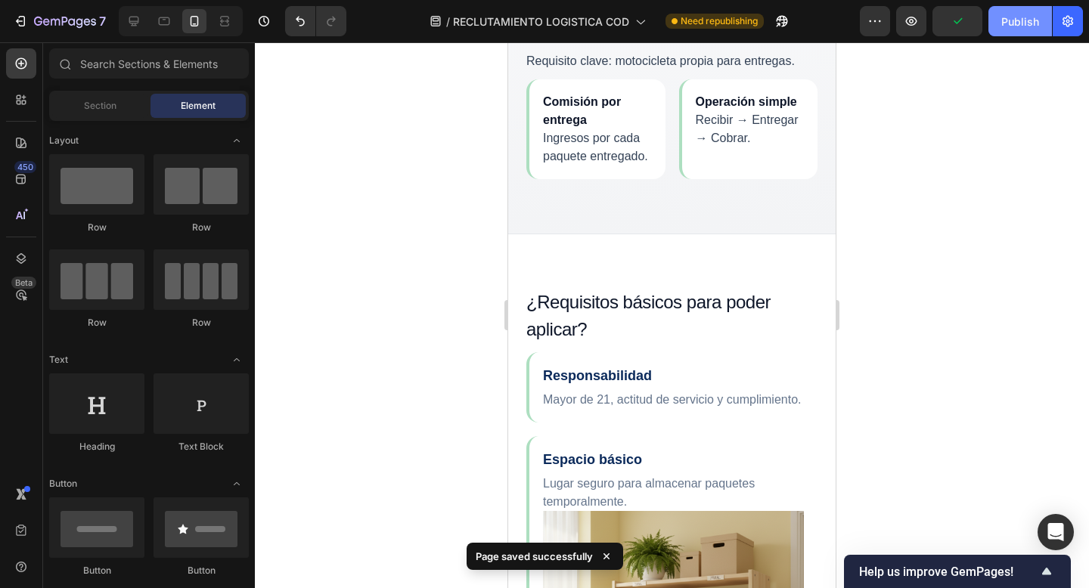
click at [1008, 21] on div "Publish" at bounding box center [1020, 22] width 38 height 16
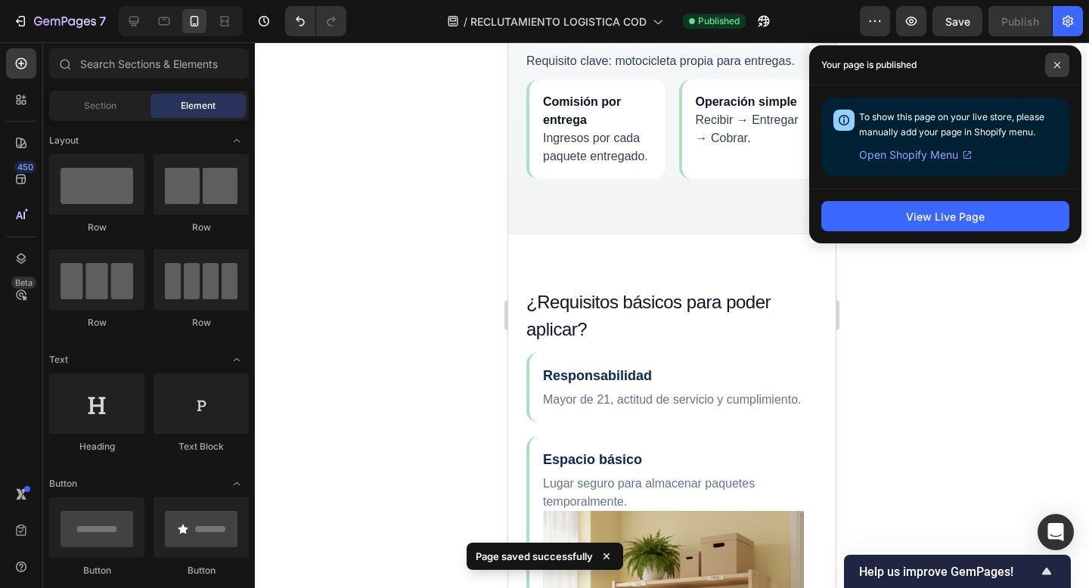
click at [1056, 61] on icon at bounding box center [1058, 65] width 8 height 8
